Goal: Information Seeking & Learning: Learn about a topic

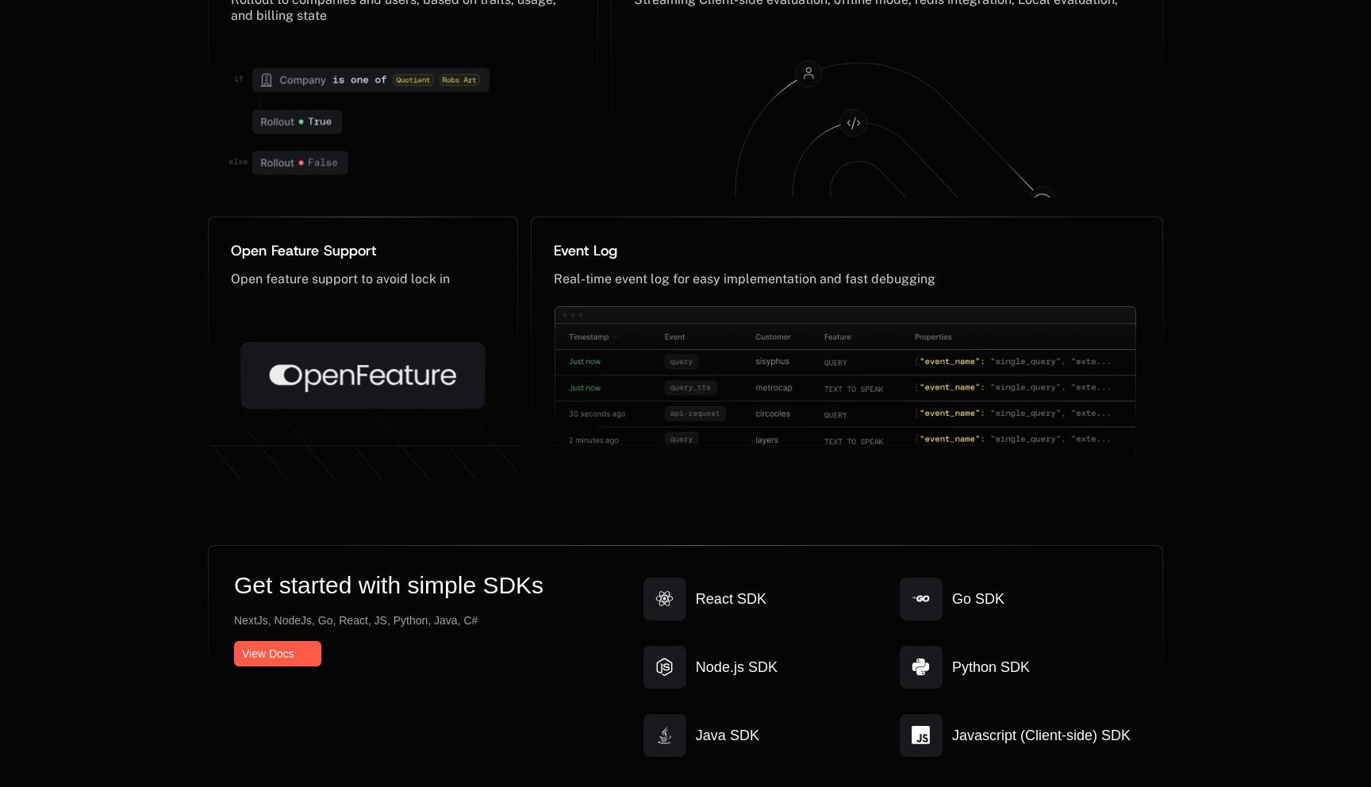
scroll to position [8211, 0]
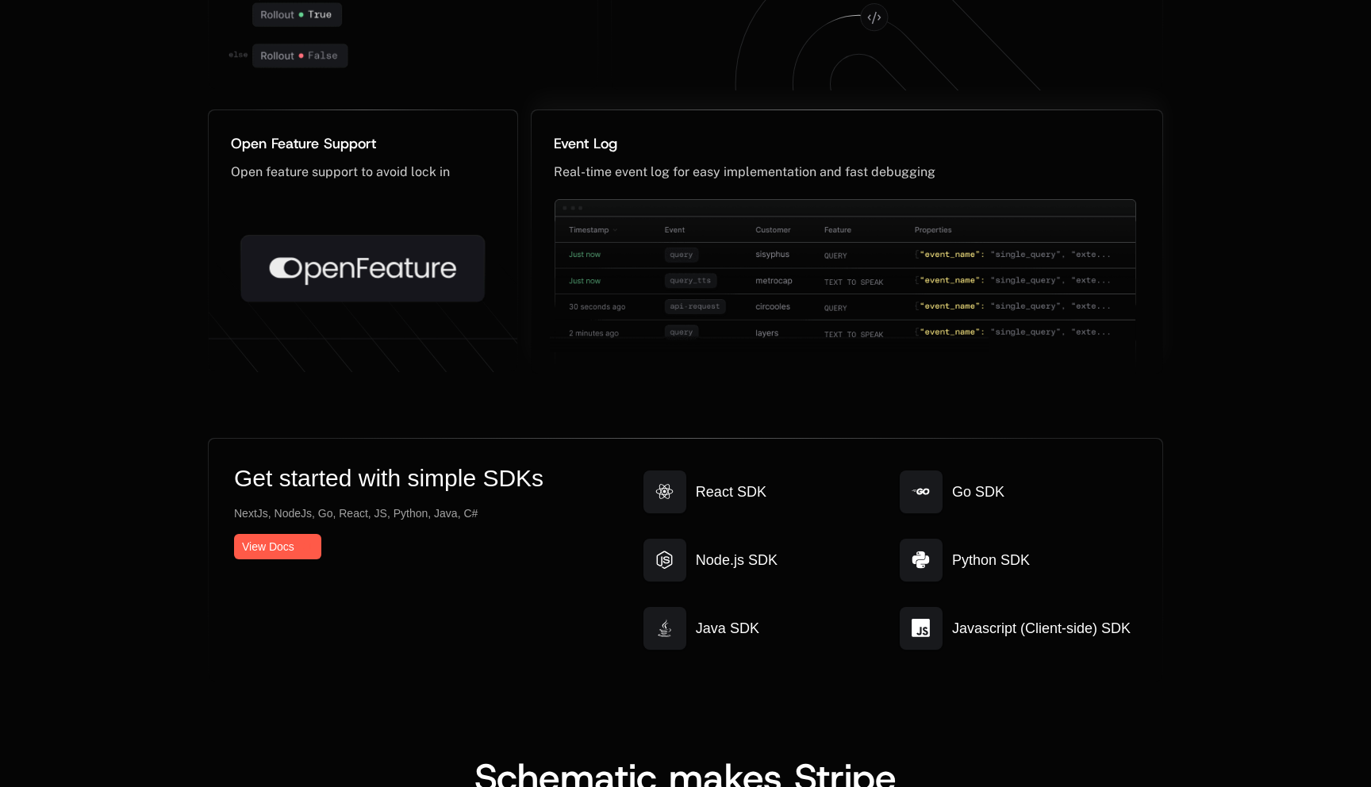
click at [836, 286] on img at bounding box center [843, 306] width 586 height 214
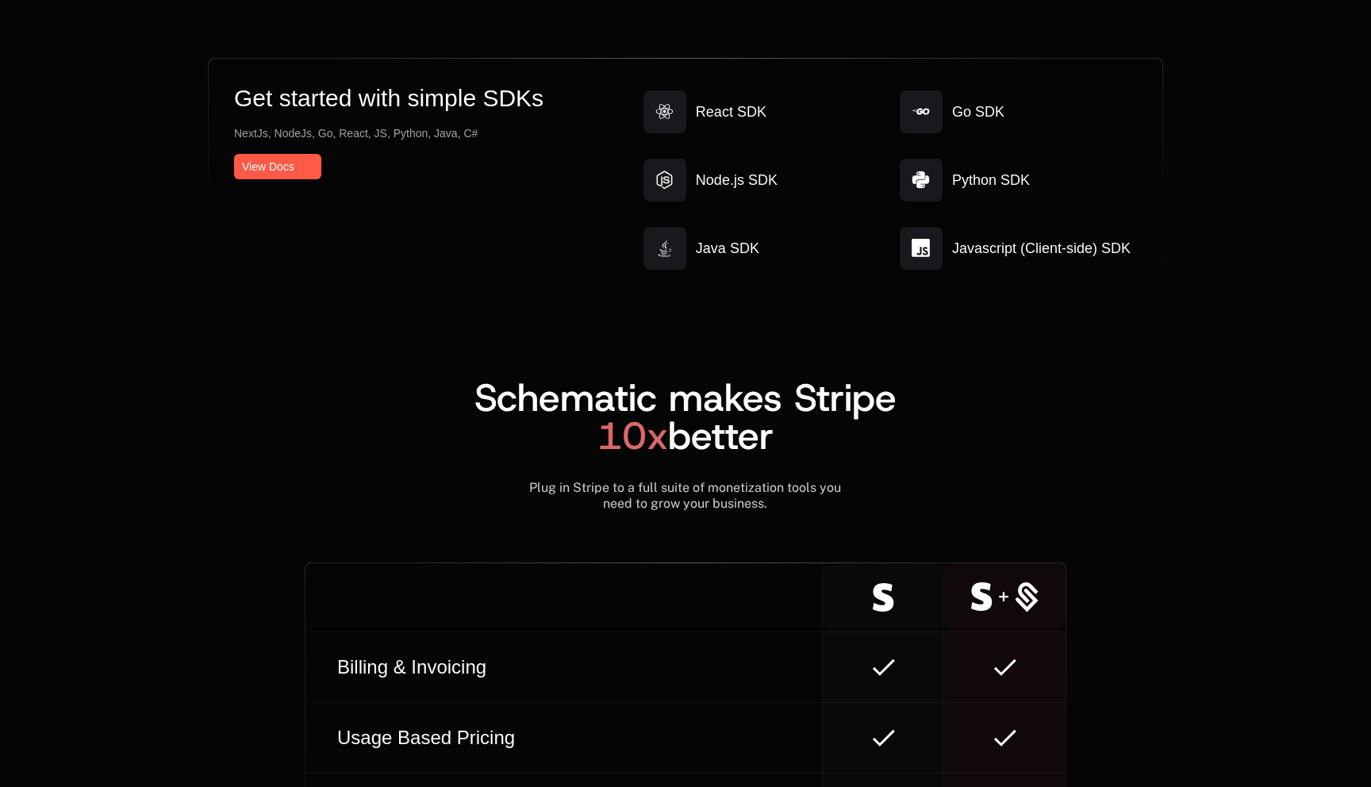
scroll to position [8597, 0]
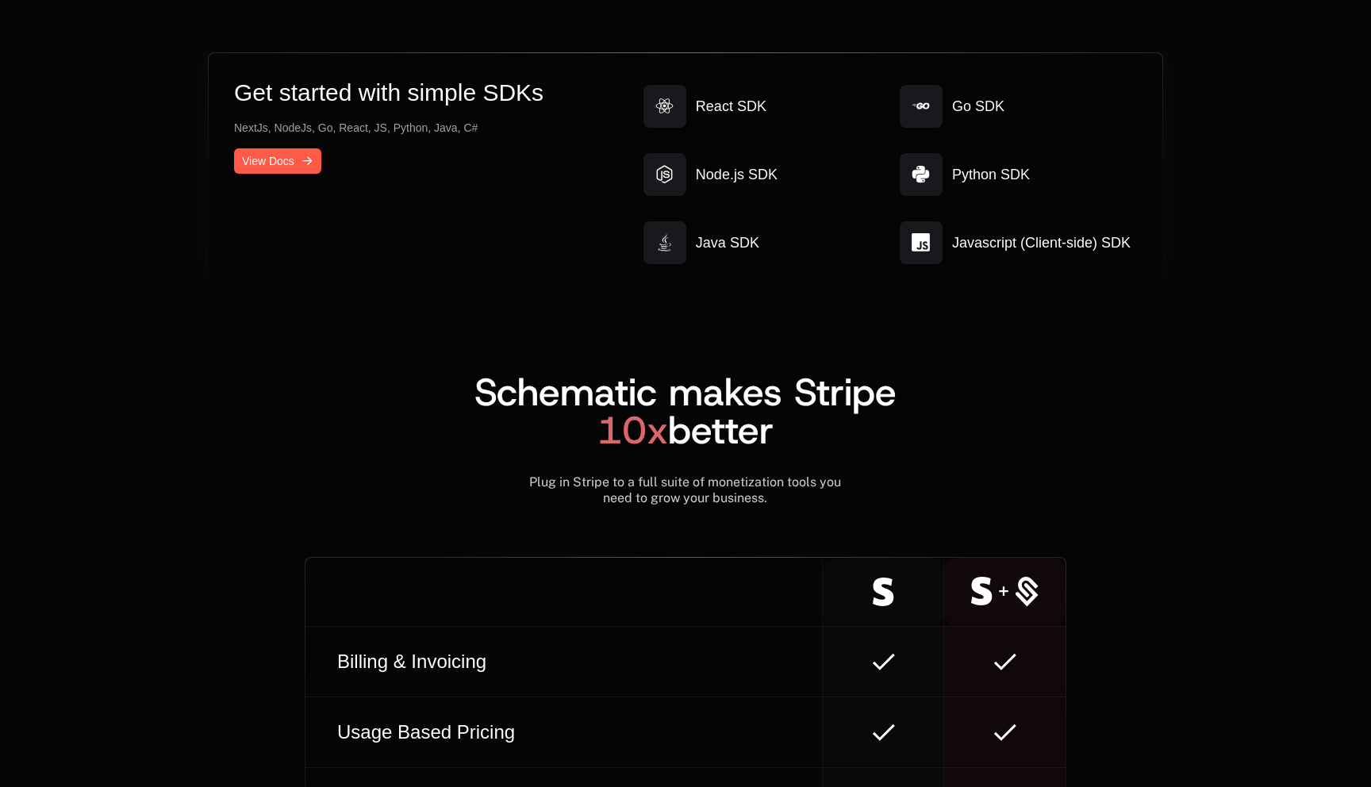
click at [259, 165] on span "View Docs" at bounding box center [268, 161] width 52 height 16
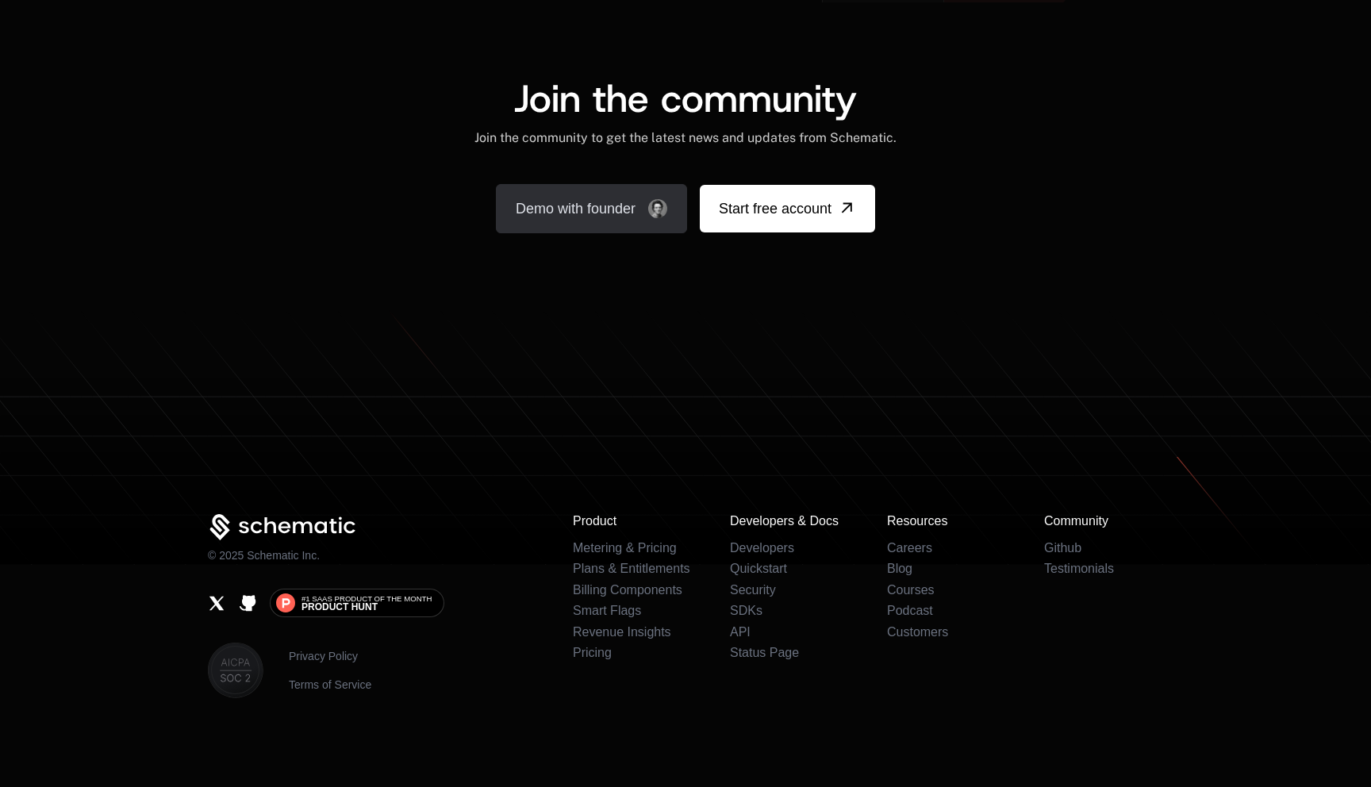
scroll to position [9691, 0]
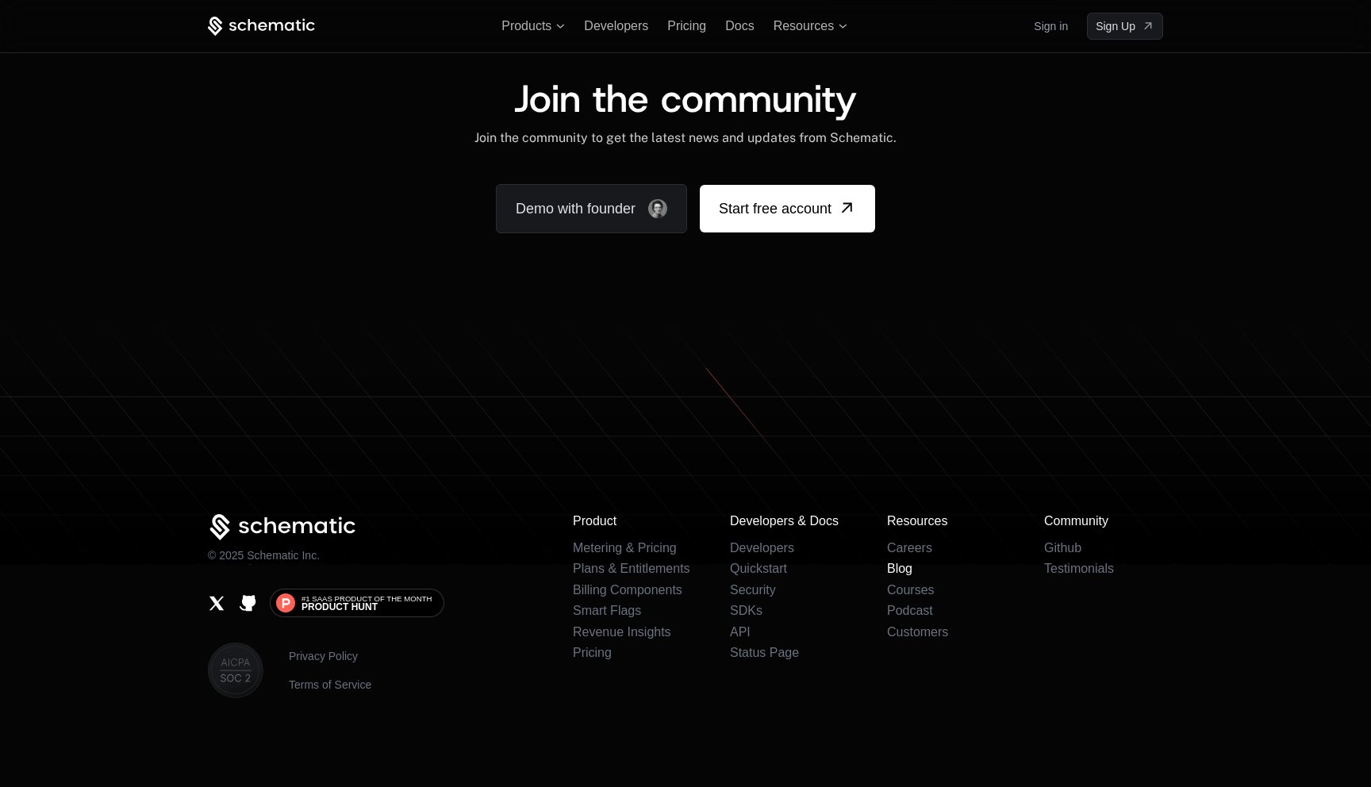
click at [897, 571] on link "Blog" at bounding box center [899, 568] width 25 height 13
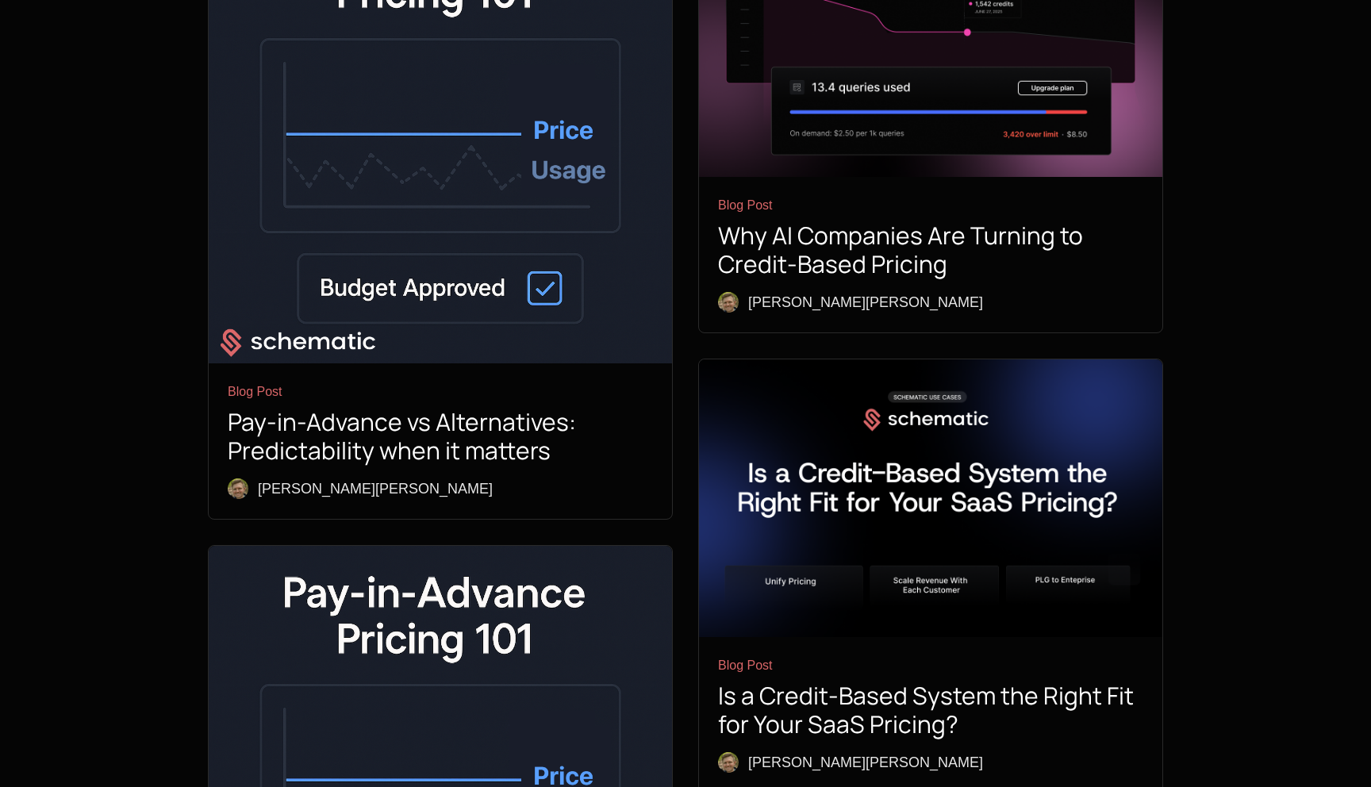
scroll to position [1010, 0]
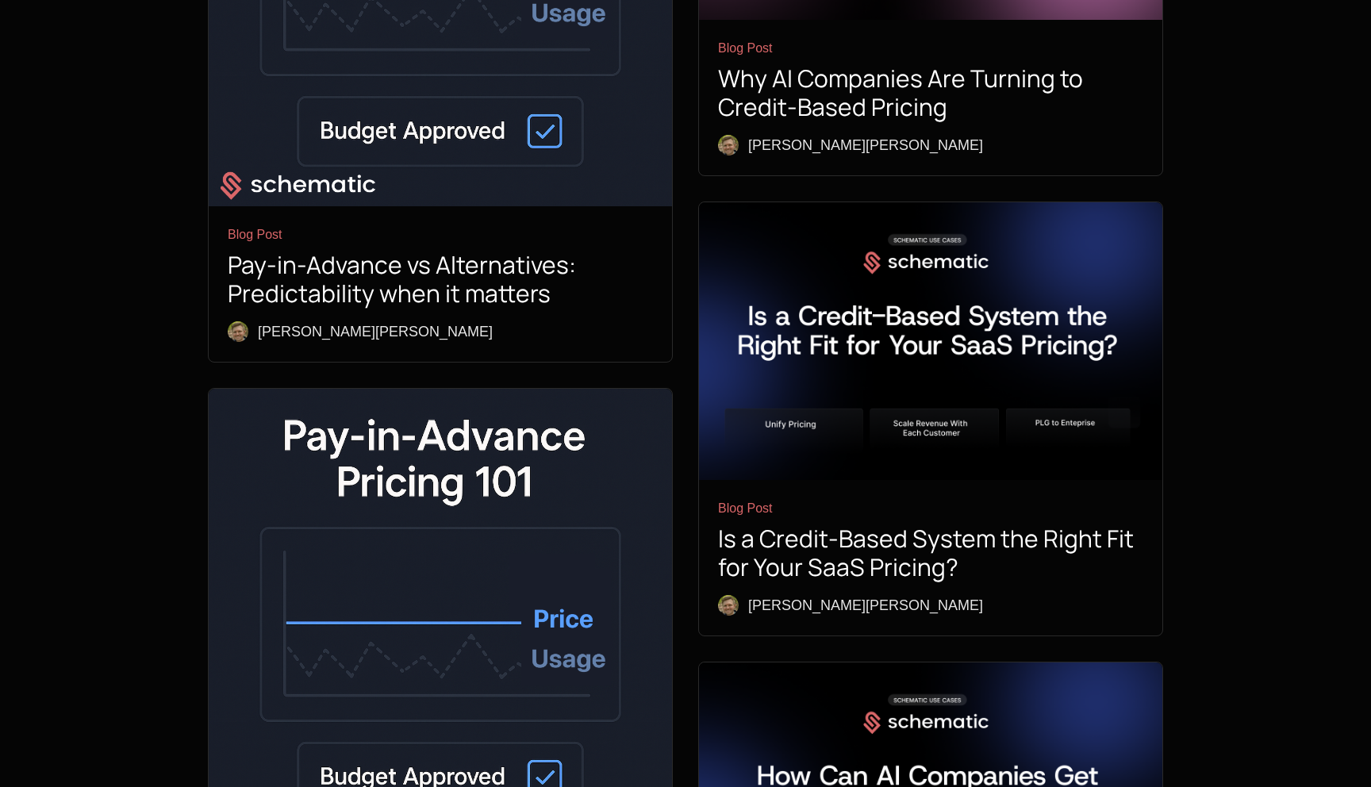
click at [1001, 284] on img at bounding box center [930, 340] width 463 height 277
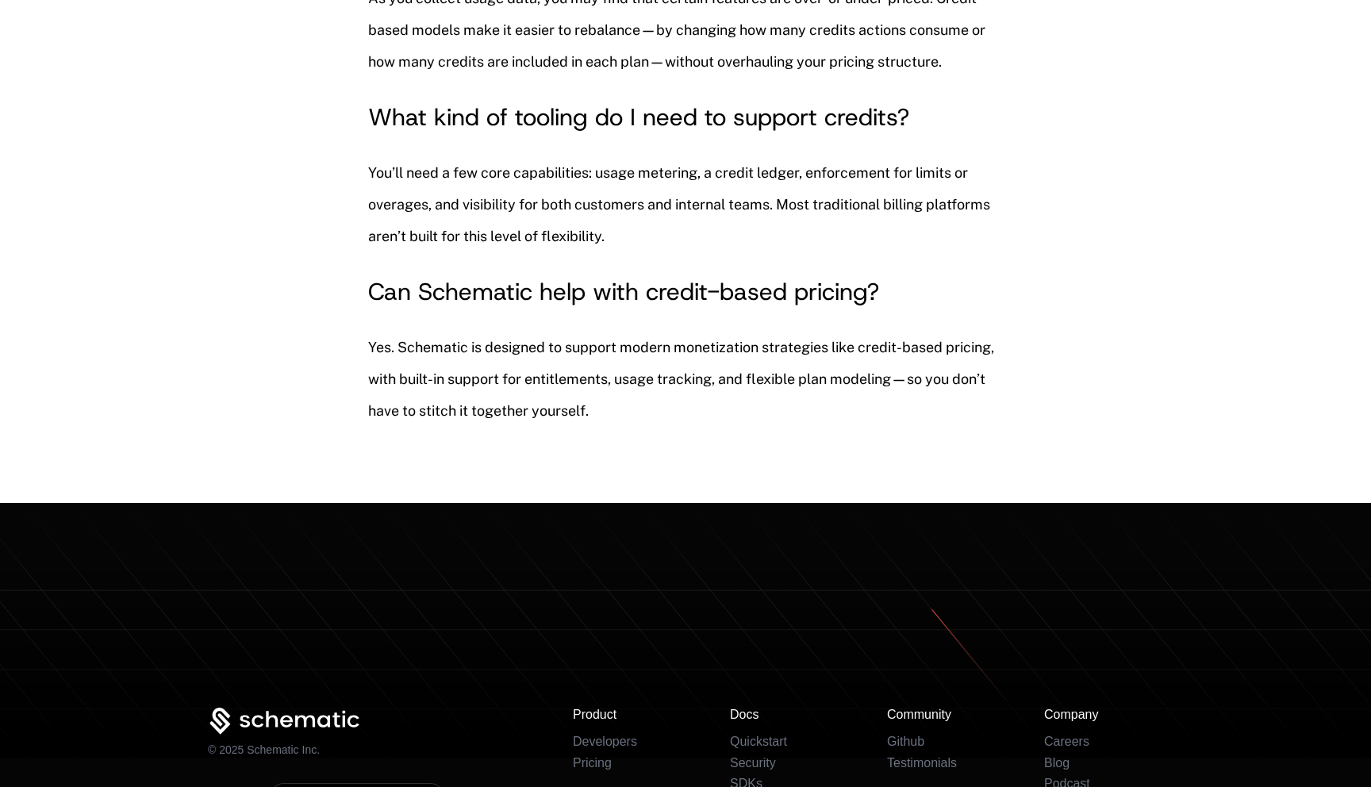
scroll to position [8488, 0]
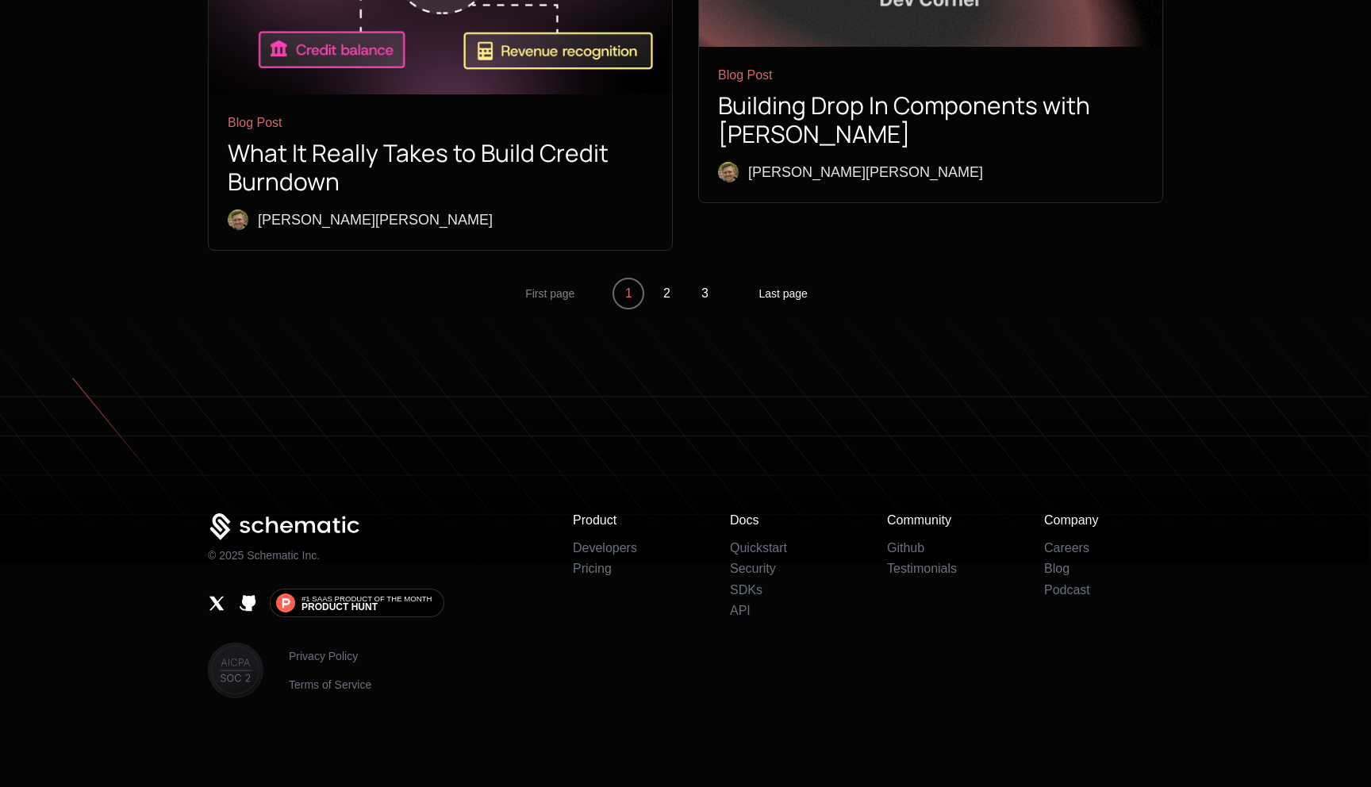
scroll to position [1010, 0]
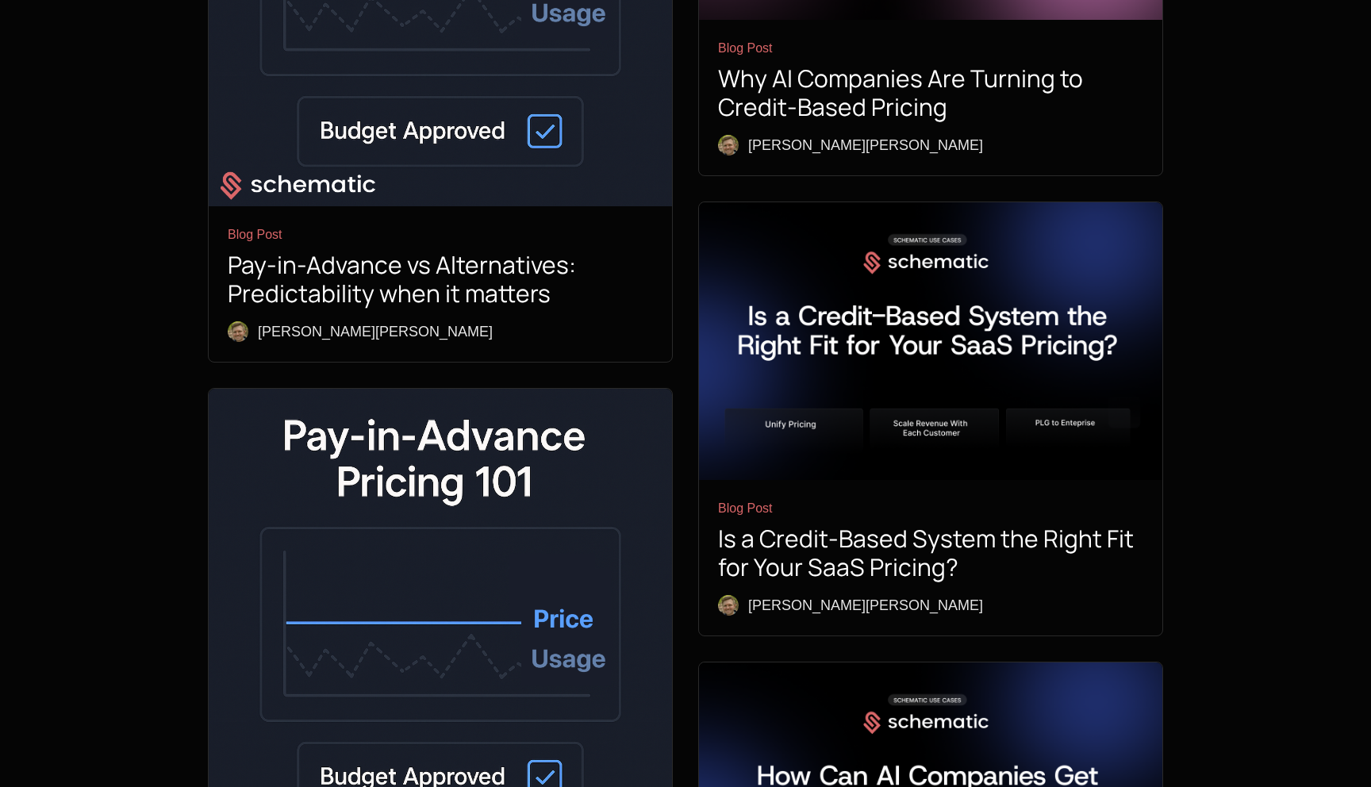
click at [497, 389] on img at bounding box center [440, 620] width 463 height 463
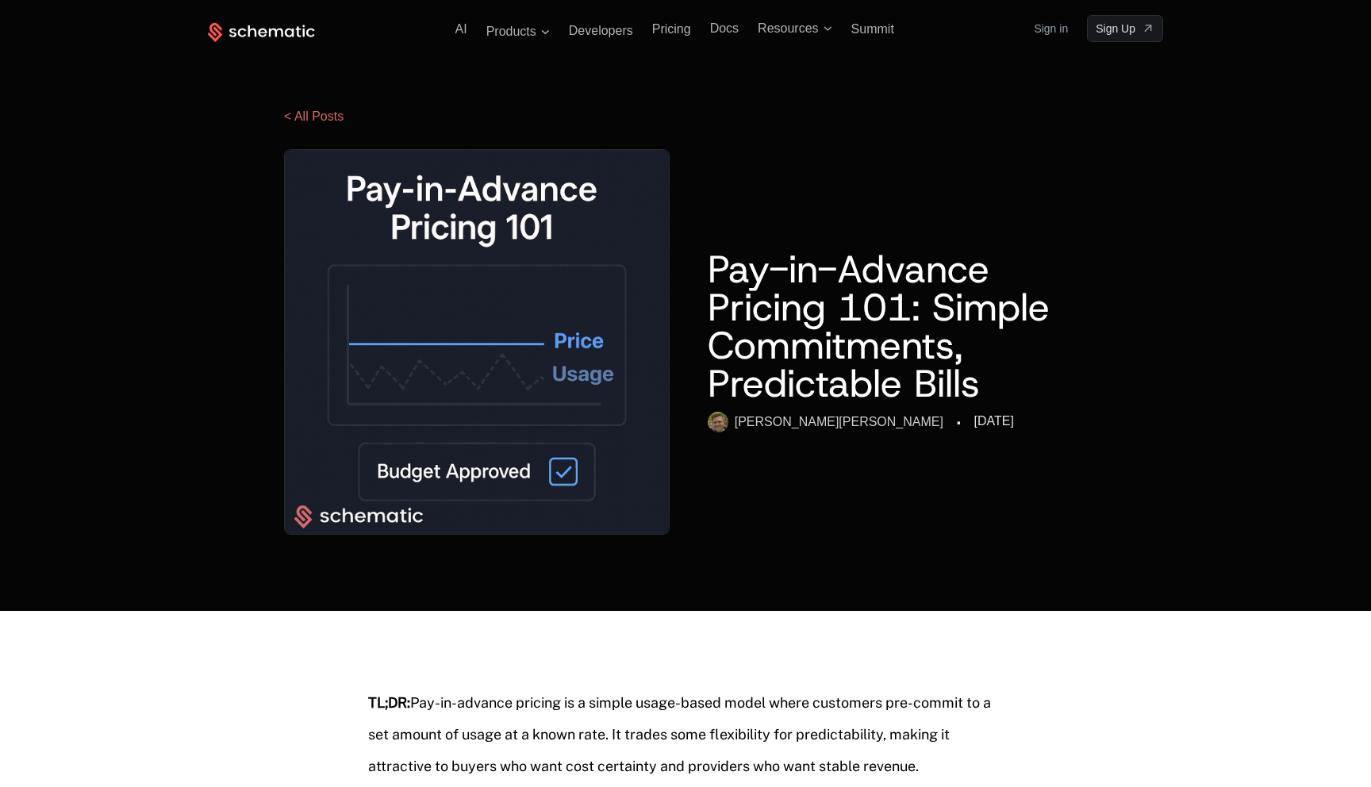
click at [497, 387] on img at bounding box center [477, 342] width 384 height 384
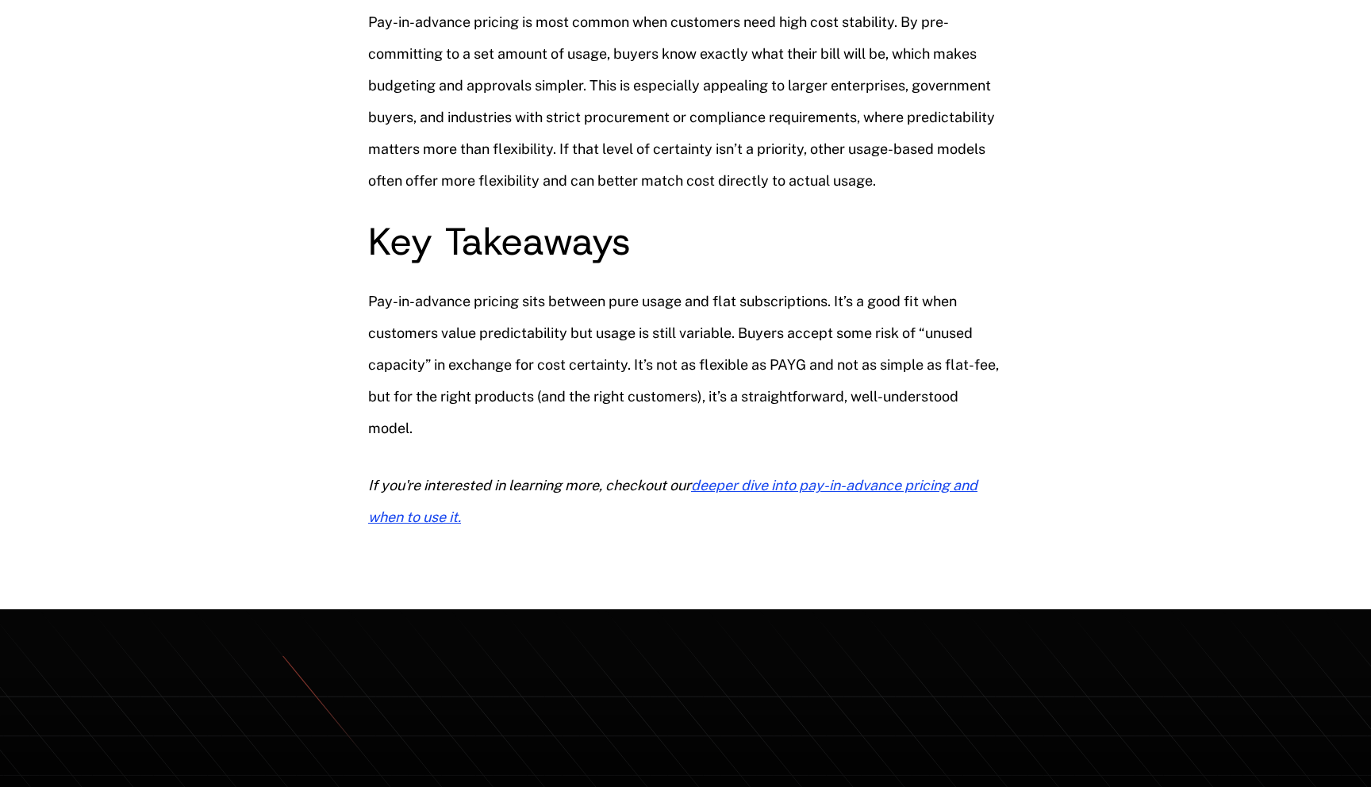
scroll to position [1723, 0]
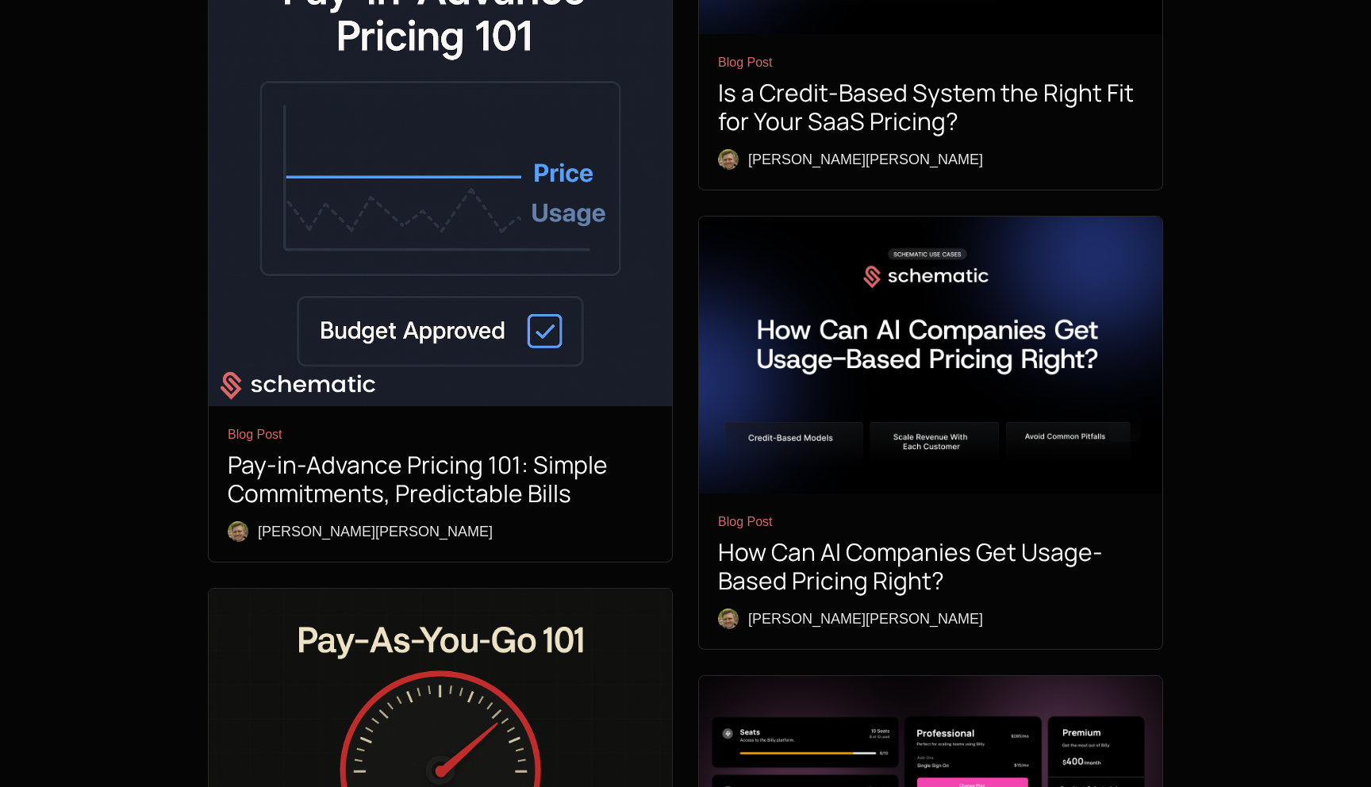
scroll to position [1469, 0]
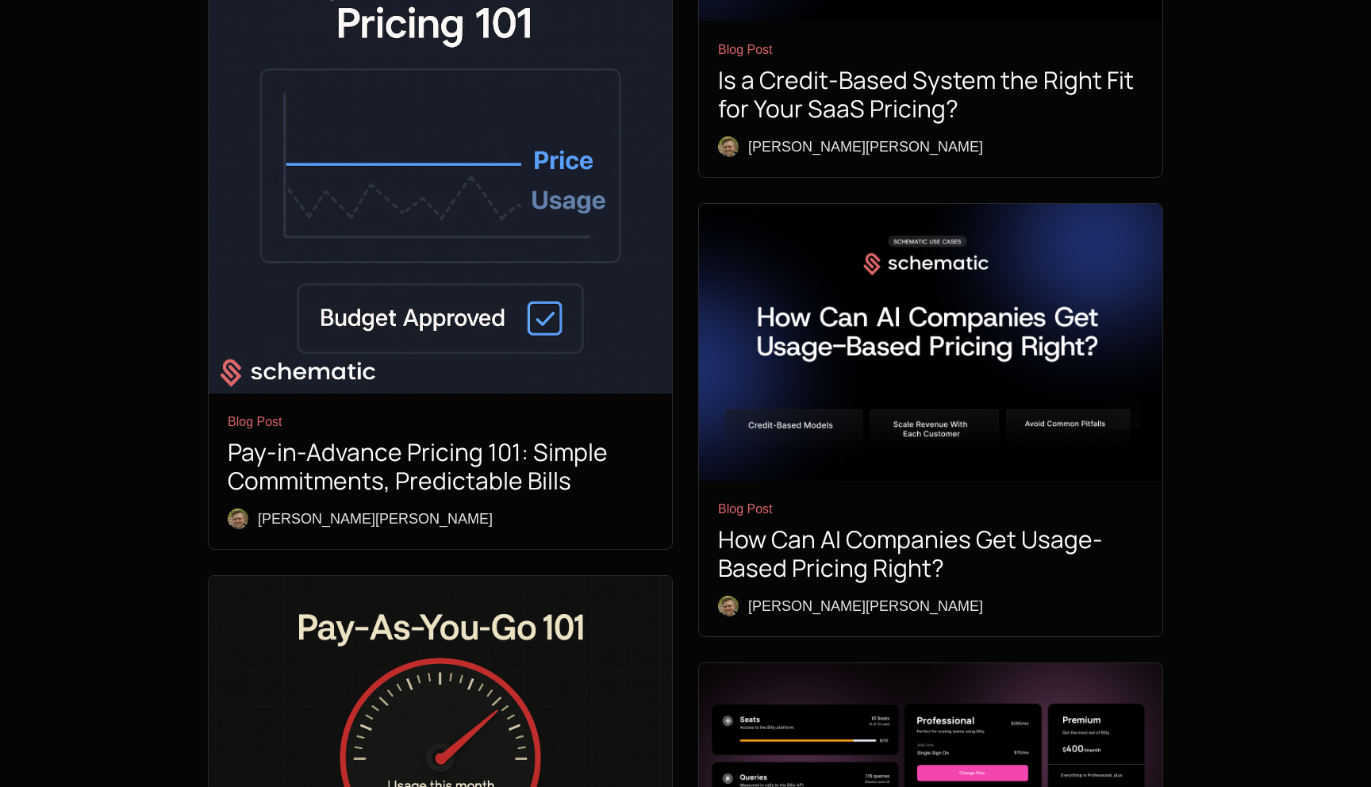
click at [498, 576] on img at bounding box center [440, 730] width 463 height 309
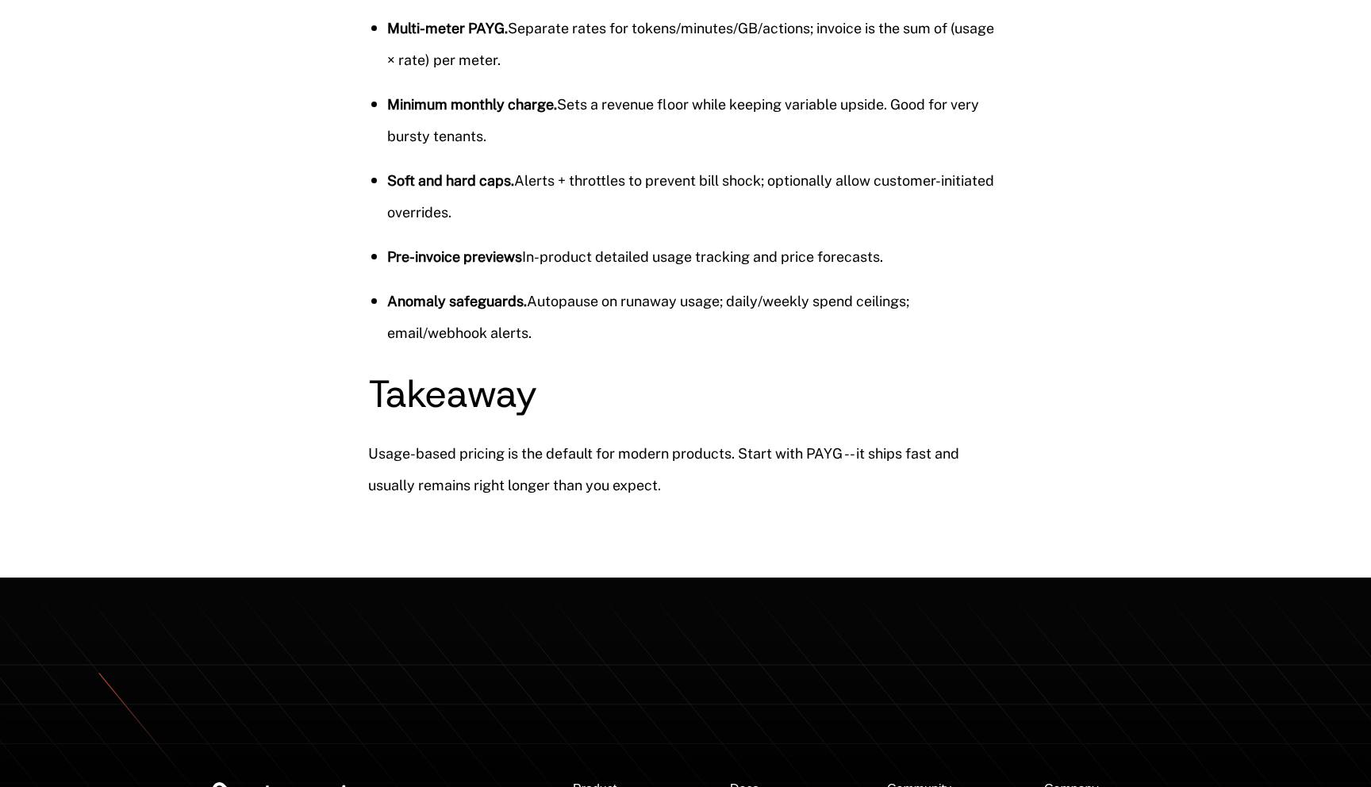
scroll to position [3345, 0]
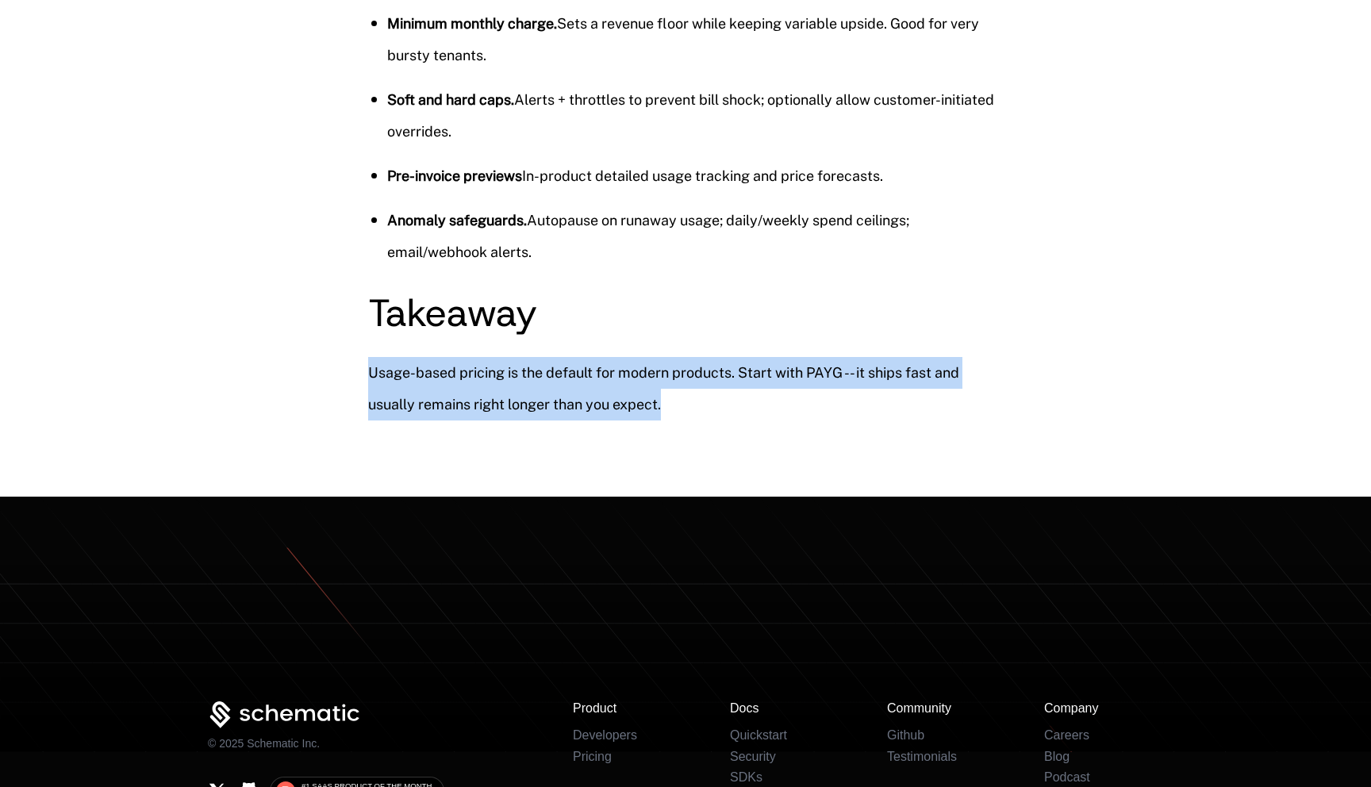
drag, startPoint x: 681, startPoint y: 288, endPoint x: 405, endPoint y: 221, distance: 284.3
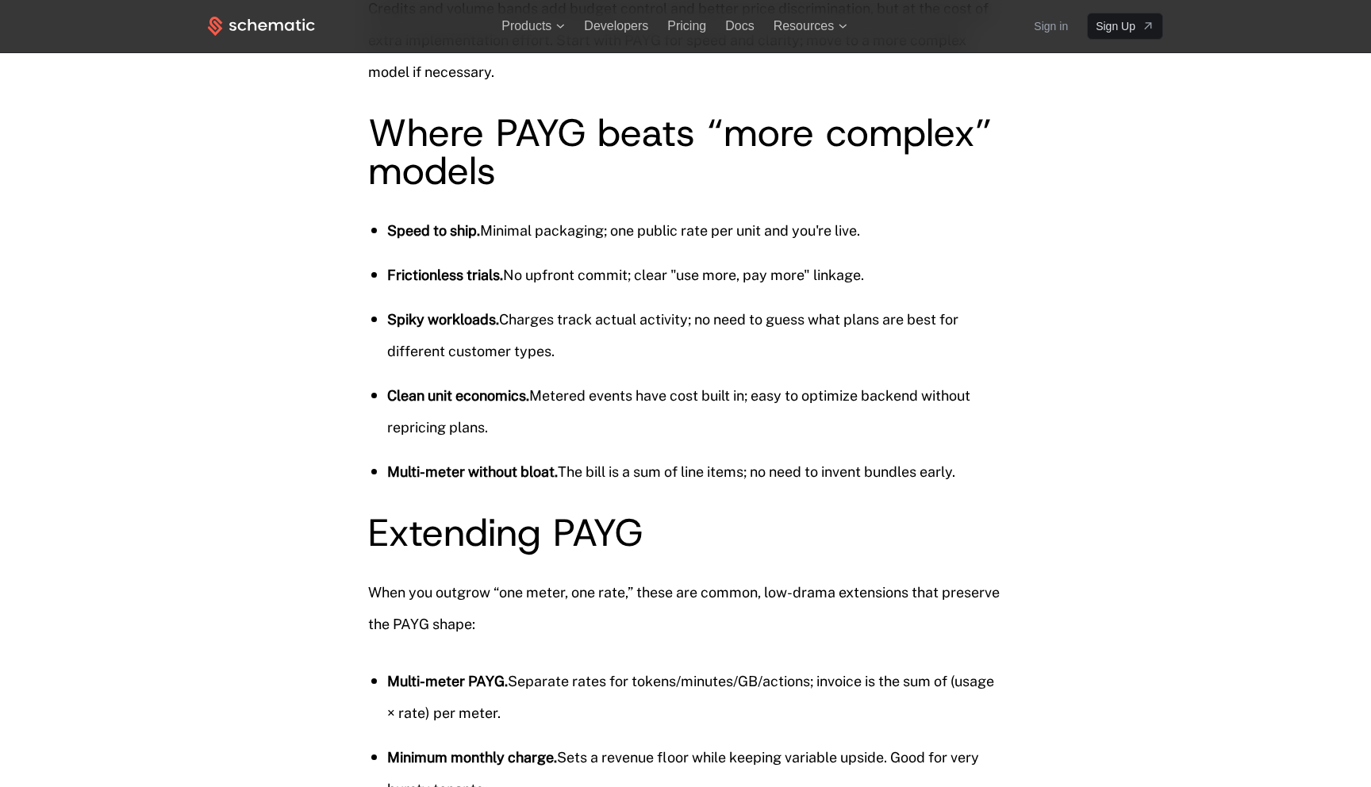
scroll to position [1469, 0]
